Goal: Task Accomplishment & Management: Use online tool/utility

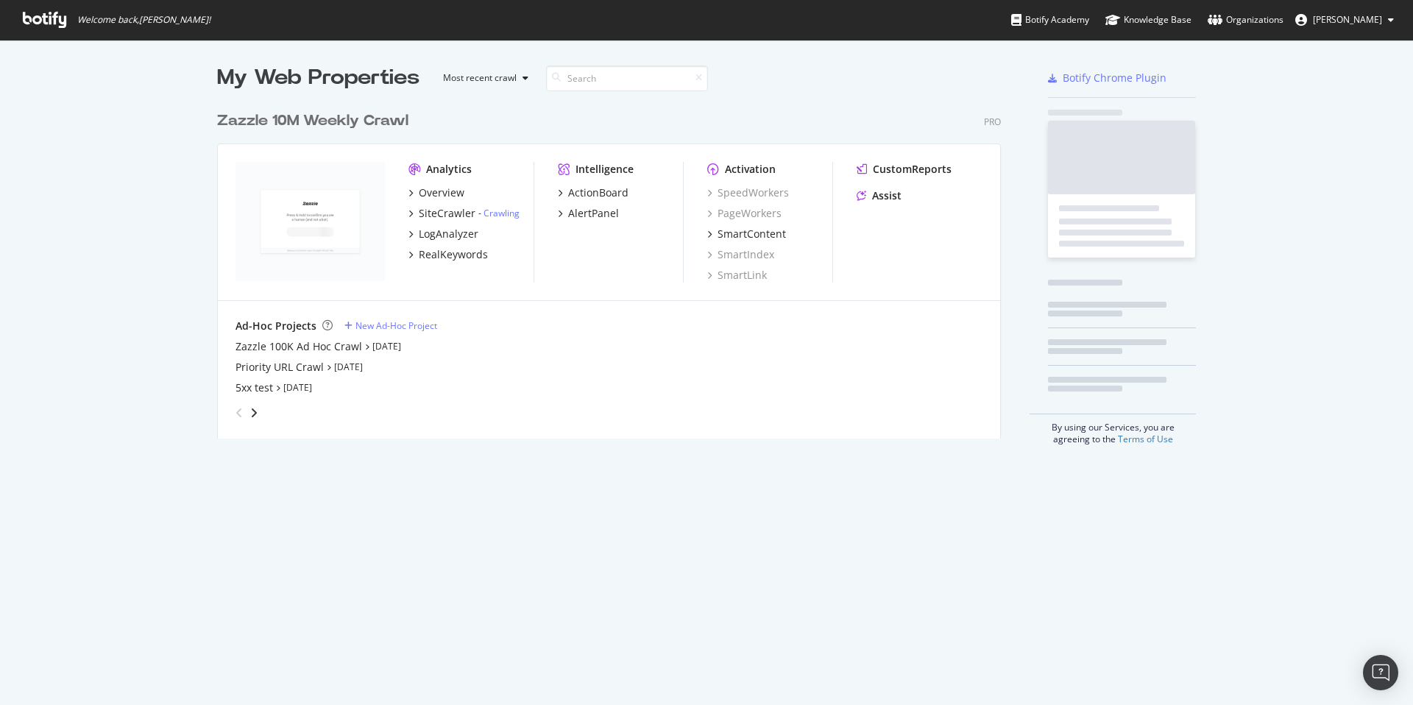
scroll to position [335, 784]
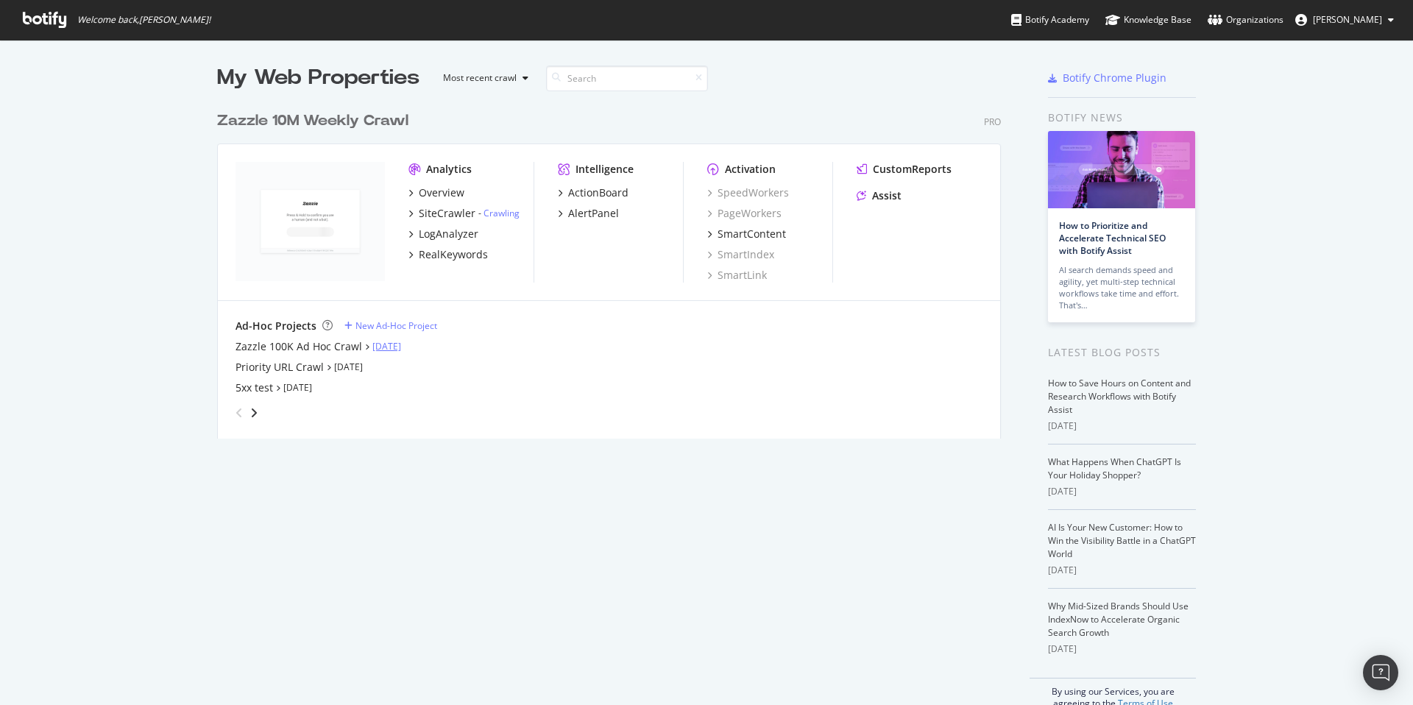
click at [375, 344] on link "[DATE]" at bounding box center [386, 346] width 29 height 13
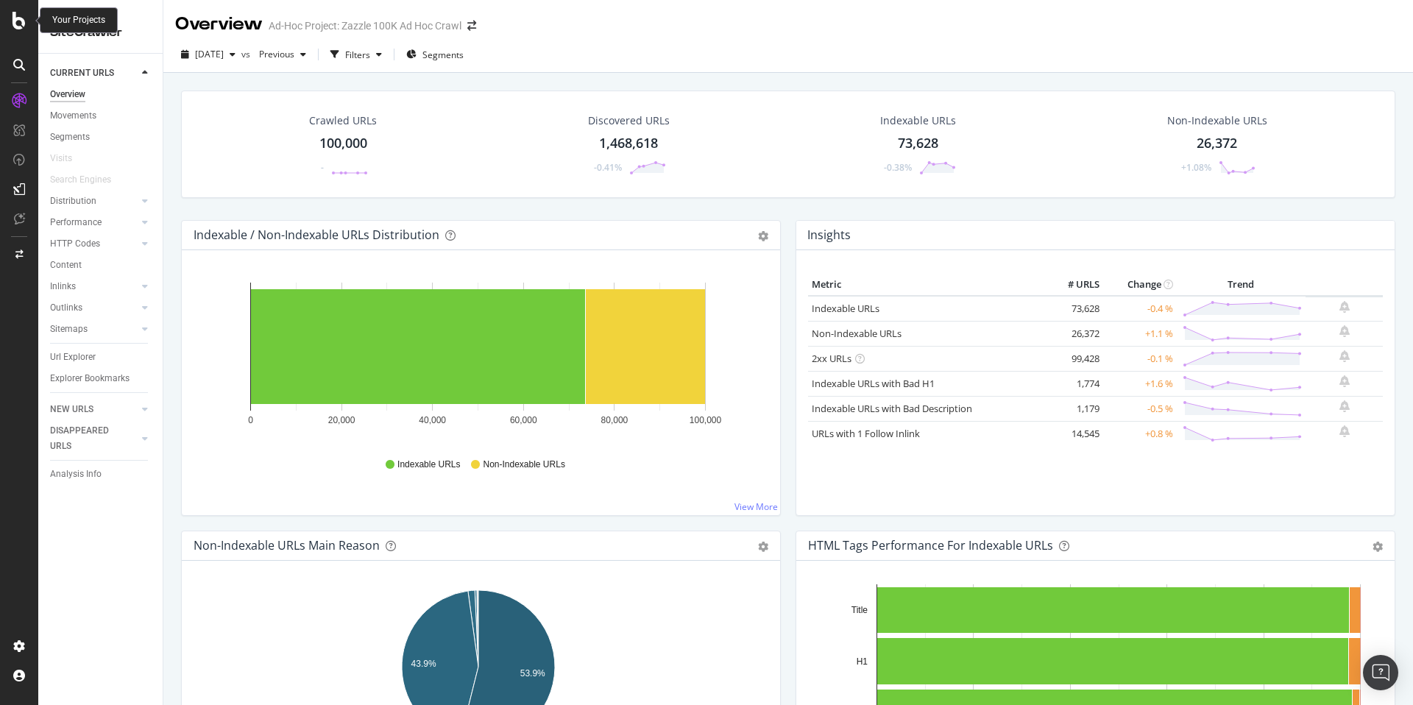
click at [25, 23] on icon at bounding box center [19, 21] width 13 height 18
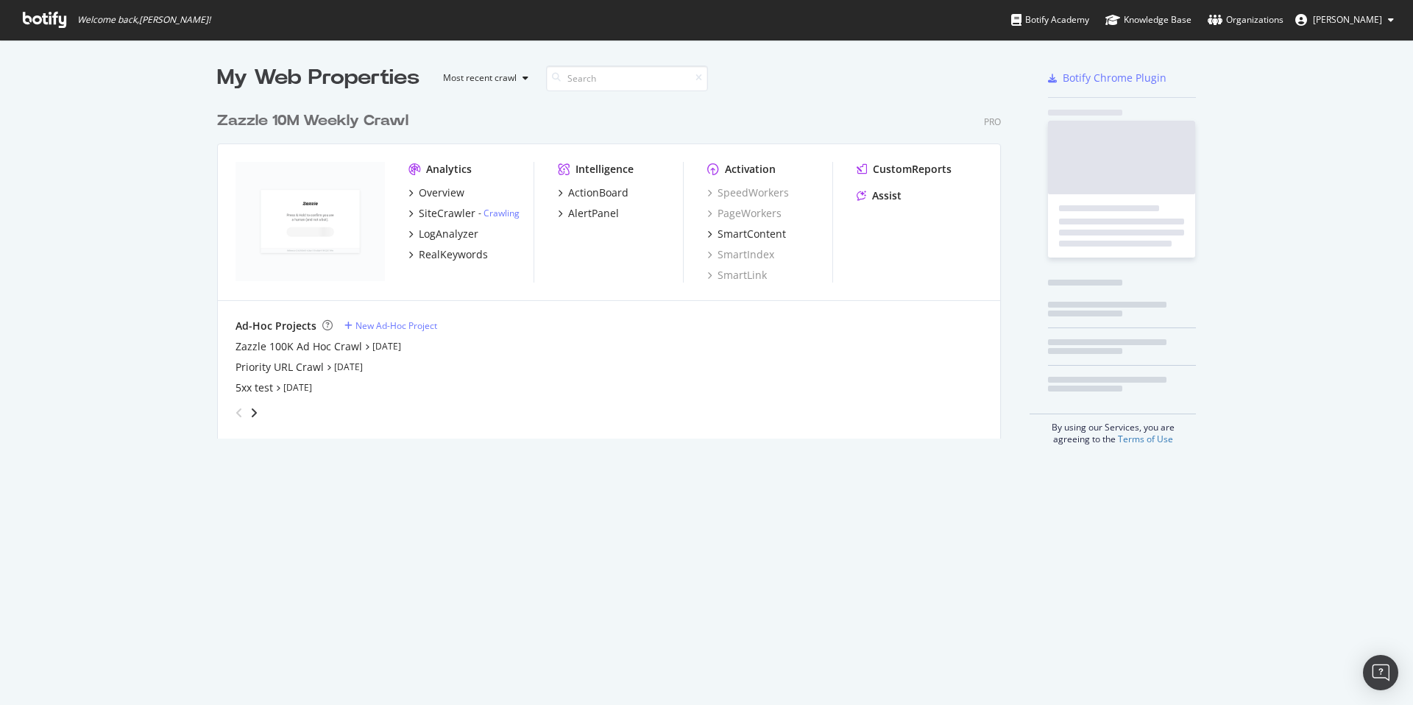
scroll to position [694, 1391]
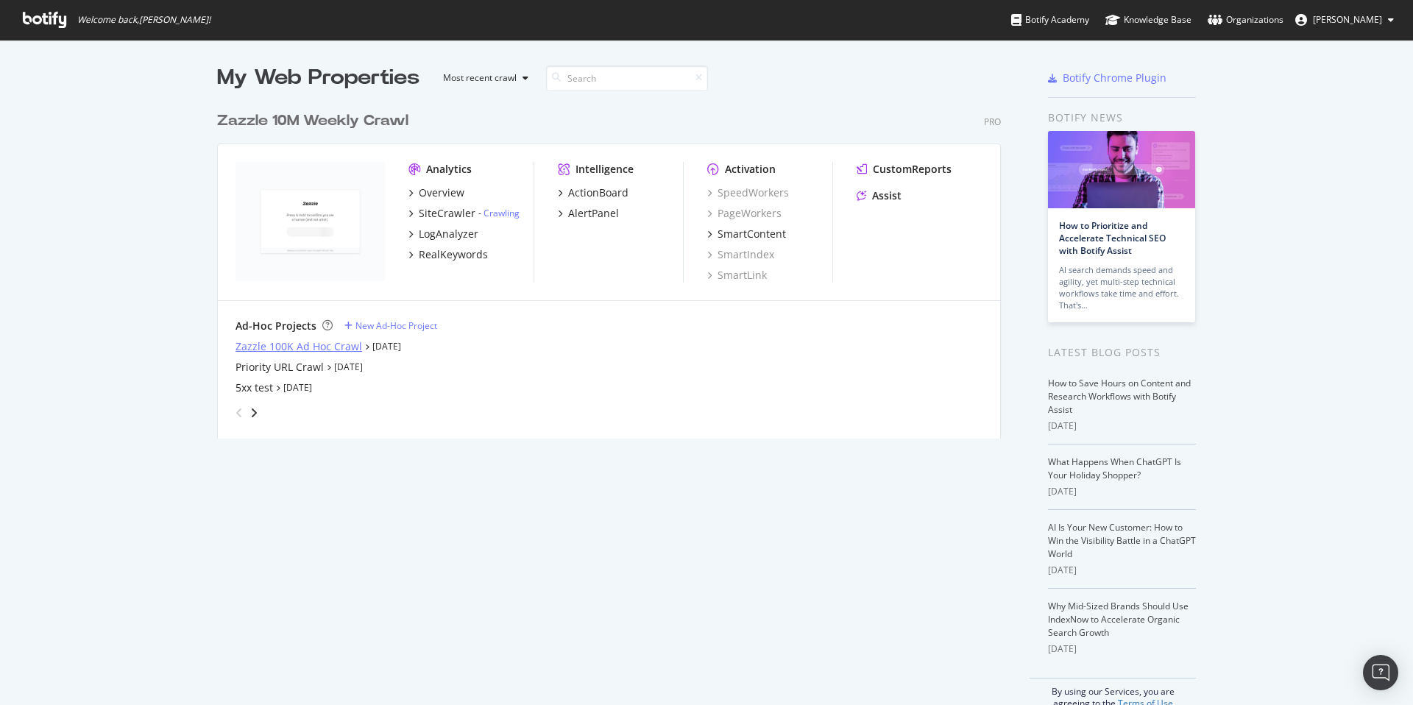
click at [326, 341] on div "Zazzle 100K Ad Hoc Crawl" at bounding box center [298, 346] width 127 height 15
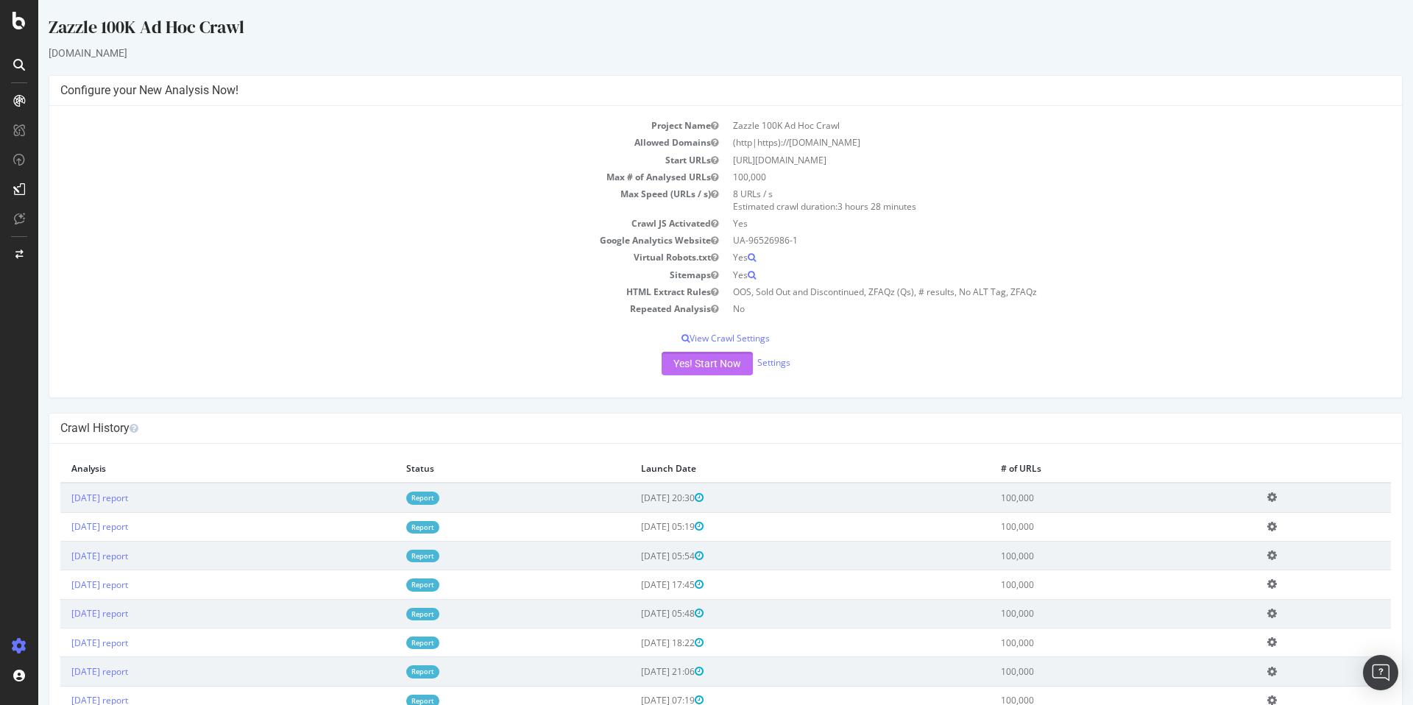
click at [667, 365] on button "Yes! Start Now" at bounding box center [706, 364] width 91 height 24
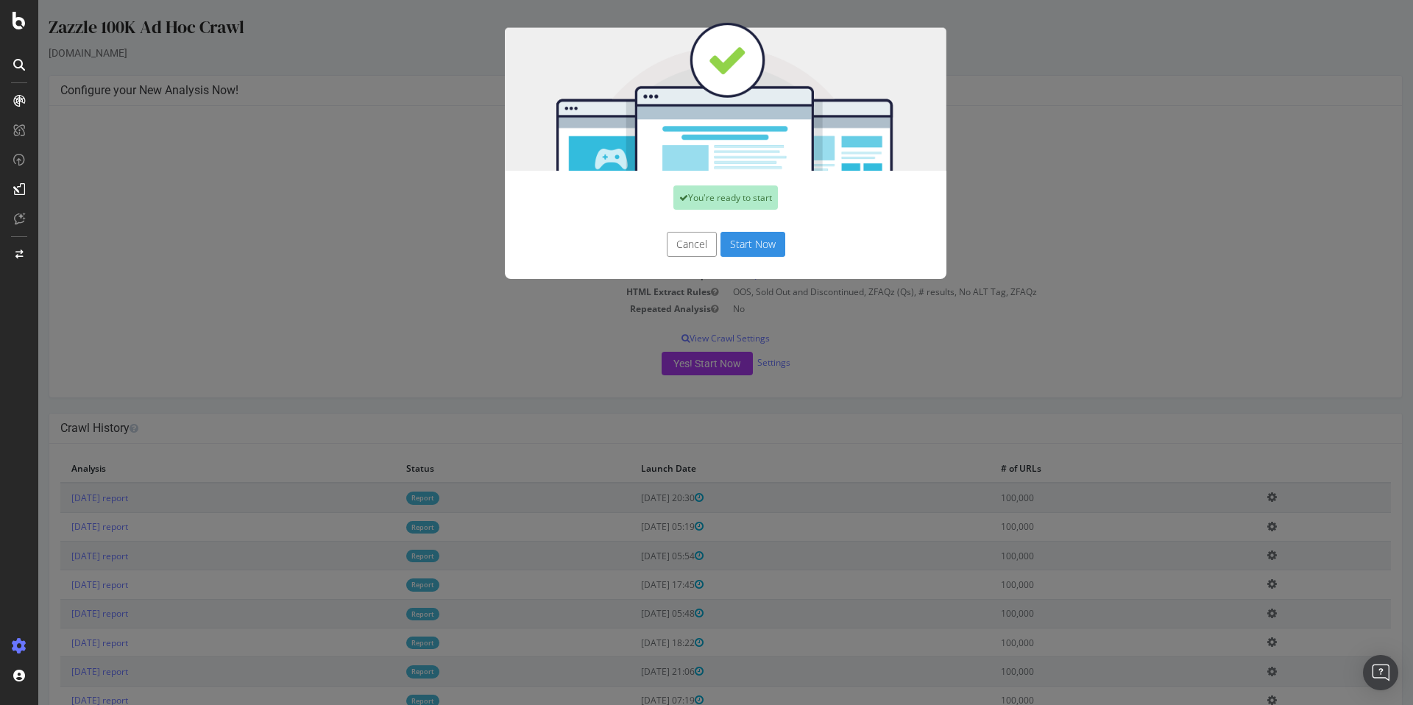
click at [725, 239] on button "Start Now" at bounding box center [752, 244] width 65 height 25
